Goal: Task Accomplishment & Management: Manage account settings

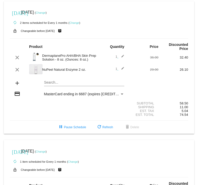
click at [46, 12] on link "Change" at bounding box center [41, 12] width 10 height 3
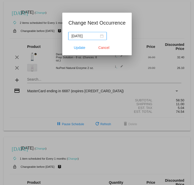
click at [101, 36] on div "[DATE]" at bounding box center [87, 36] width 32 height 6
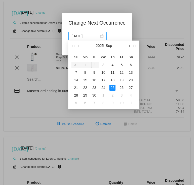
click at [129, 45] on span "button" at bounding box center [129, 46] width 3 height 3
click at [122, 72] on div "10" at bounding box center [121, 72] width 6 height 6
type input "[DATE]"
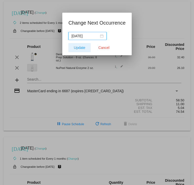
click at [81, 48] on span "Update" at bounding box center [79, 48] width 11 height 4
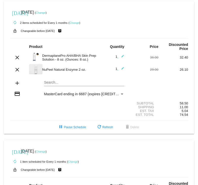
click at [75, 23] on link "Change" at bounding box center [74, 22] width 10 height 3
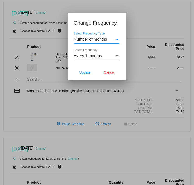
click at [116, 55] on div "Select Frequency" at bounding box center [117, 55] width 3 height 1
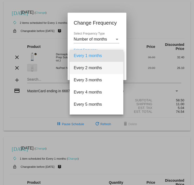
click at [88, 67] on span "Every 2 months" at bounding box center [97, 68] width 46 height 12
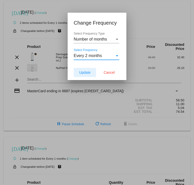
click at [86, 70] on span "Update" at bounding box center [84, 72] width 11 height 4
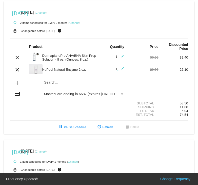
click at [132, 25] on div "autorenew 2 items scheduled for Every 2 months ( Change )" at bounding box center [99, 22] width 178 height 10
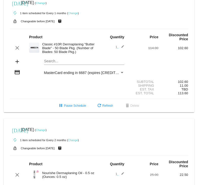
scroll to position [160, 0]
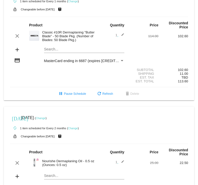
click at [46, 118] on link "Change" at bounding box center [41, 117] width 10 height 3
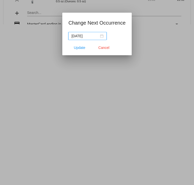
click at [103, 34] on div "[DATE]" at bounding box center [87, 36] width 32 height 6
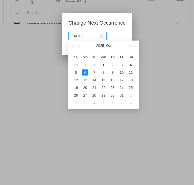
click at [122, 72] on div "10" at bounding box center [121, 72] width 6 height 6
type input "[DATE]"
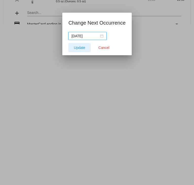
click at [78, 47] on span "Update" at bounding box center [79, 48] width 11 height 4
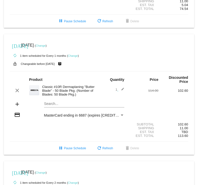
scroll to position [101, 0]
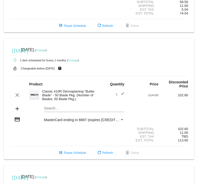
click at [46, 50] on link "Change" at bounding box center [41, 50] width 10 height 3
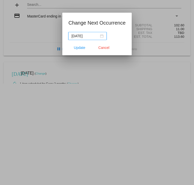
click at [101, 35] on div "[DATE]" at bounding box center [87, 36] width 32 height 6
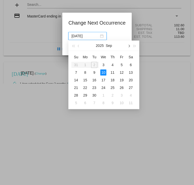
click at [129, 46] on span "button" at bounding box center [129, 46] width 3 height 3
click at [122, 72] on div "10" at bounding box center [121, 72] width 6 height 6
type input "[DATE]"
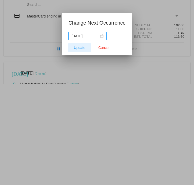
click at [79, 47] on span "Update" at bounding box center [79, 48] width 11 height 4
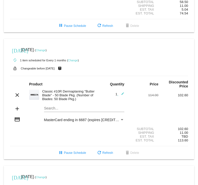
click at [73, 61] on link "Change" at bounding box center [73, 60] width 10 height 3
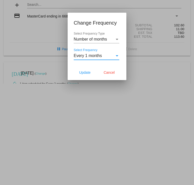
click at [117, 55] on div "Select Frequency" at bounding box center [117, 55] width 3 height 1
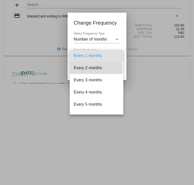
click at [96, 68] on span "Every 2 months" at bounding box center [97, 68] width 46 height 12
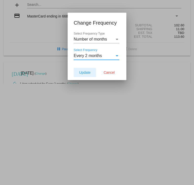
click at [84, 73] on span "Update" at bounding box center [84, 72] width 11 height 4
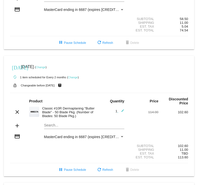
scroll to position [0, 0]
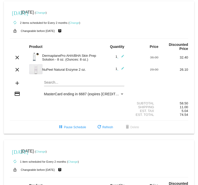
click at [46, 12] on link "Change" at bounding box center [41, 12] width 10 height 3
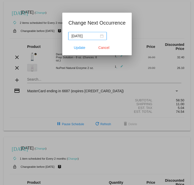
click at [101, 36] on div "[DATE]" at bounding box center [87, 36] width 32 height 6
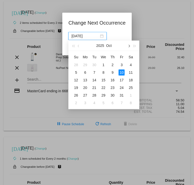
click at [129, 45] on span "button" at bounding box center [129, 46] width 3 height 3
click at [121, 71] on div "7" at bounding box center [121, 72] width 6 height 6
type input "[DATE]"
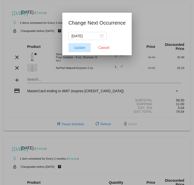
click at [81, 47] on span "Update" at bounding box center [79, 48] width 11 height 4
